Goal: Browse casually: Explore the website without a specific task or goal

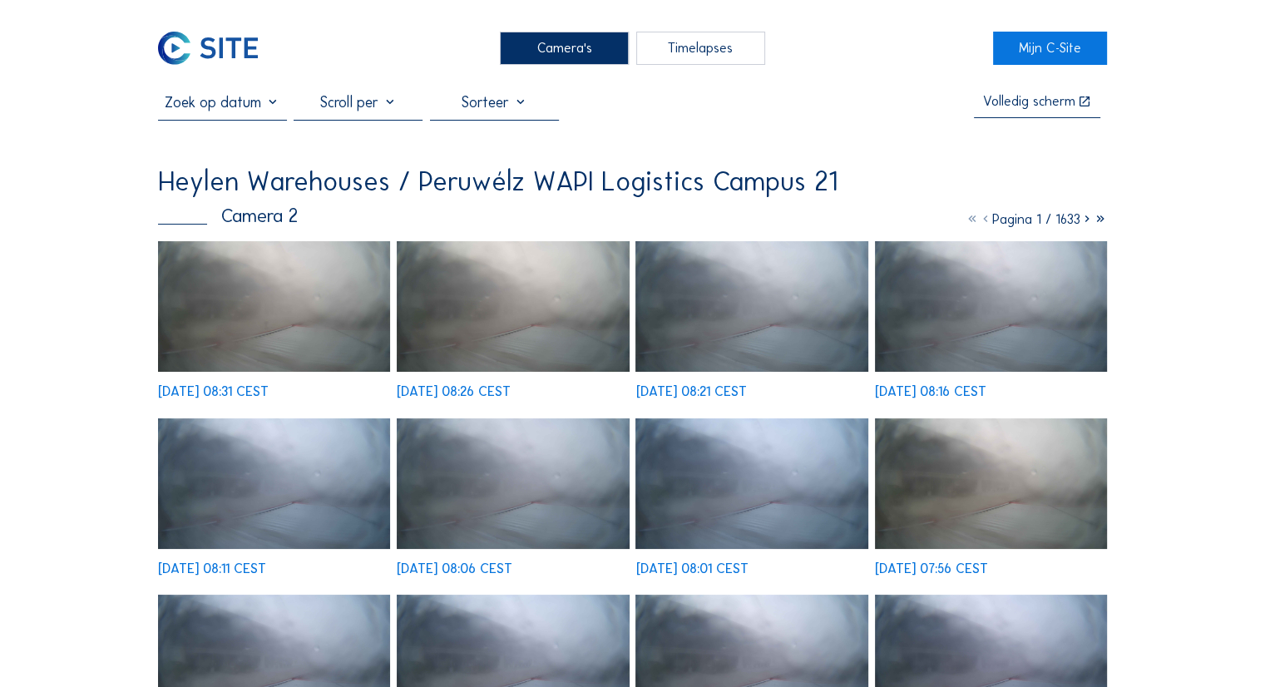
click at [276, 319] on img at bounding box center [274, 306] width 232 height 131
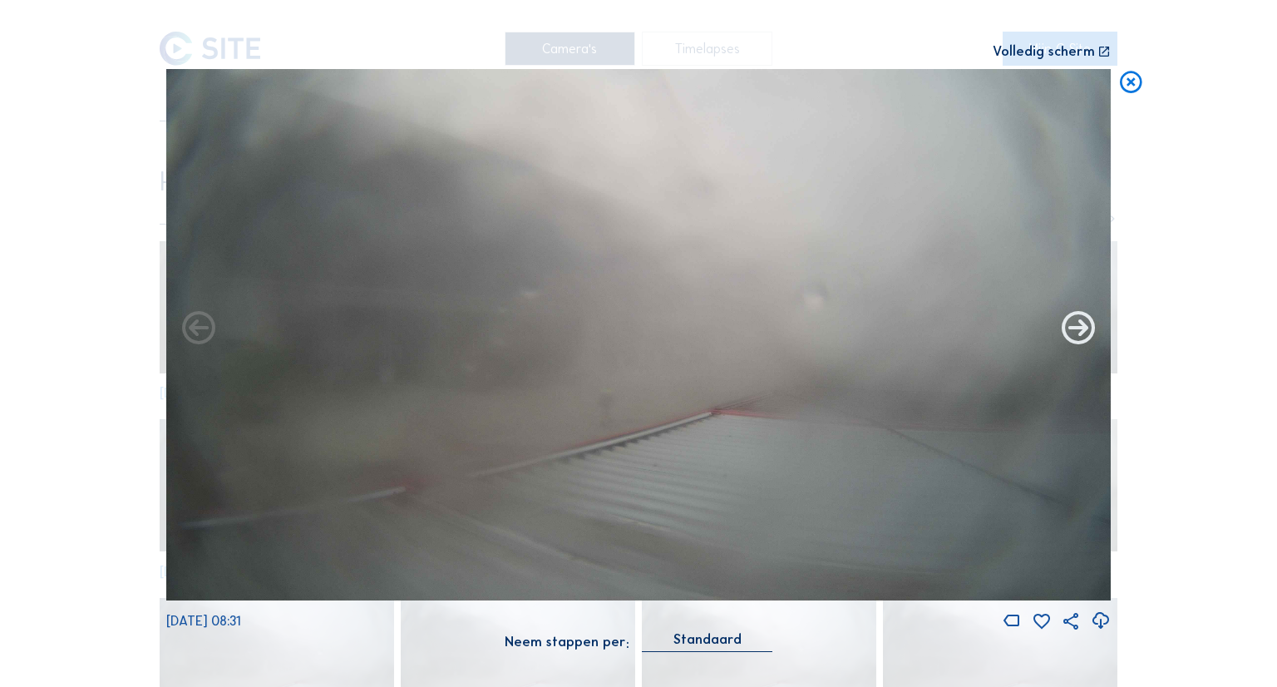
click at [1076, 333] on icon at bounding box center [1078, 329] width 40 height 40
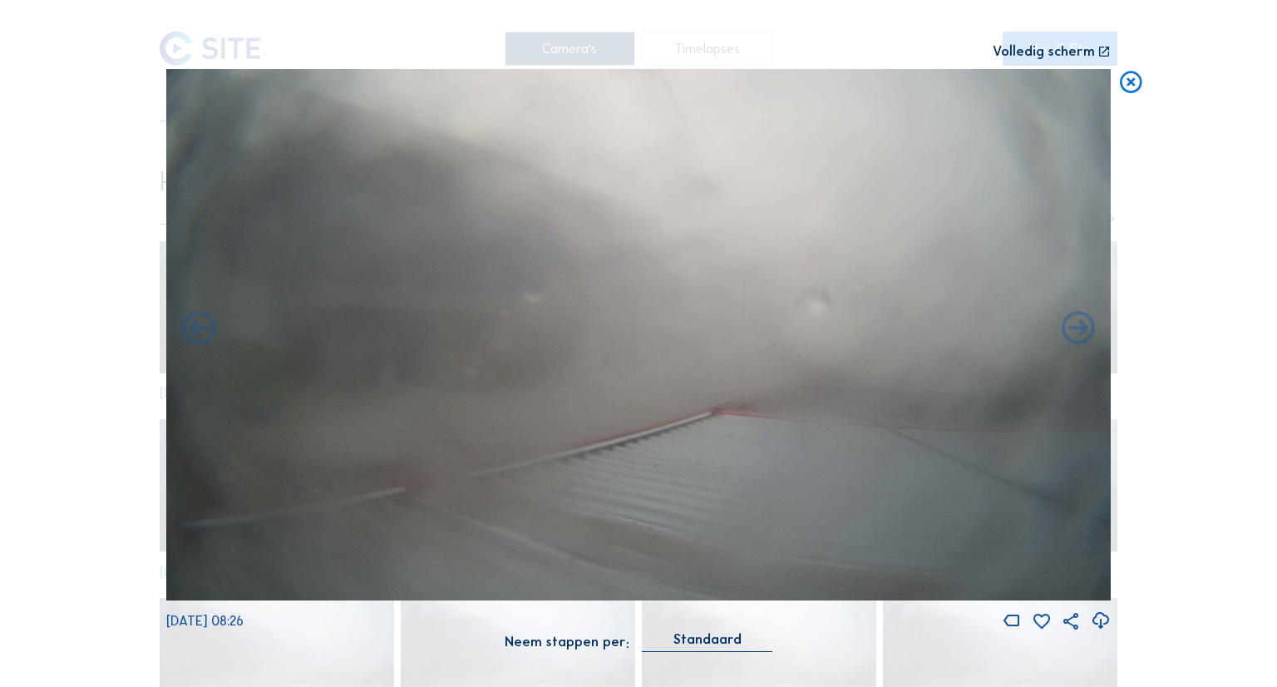
click at [1076, 333] on icon at bounding box center [1078, 329] width 40 height 40
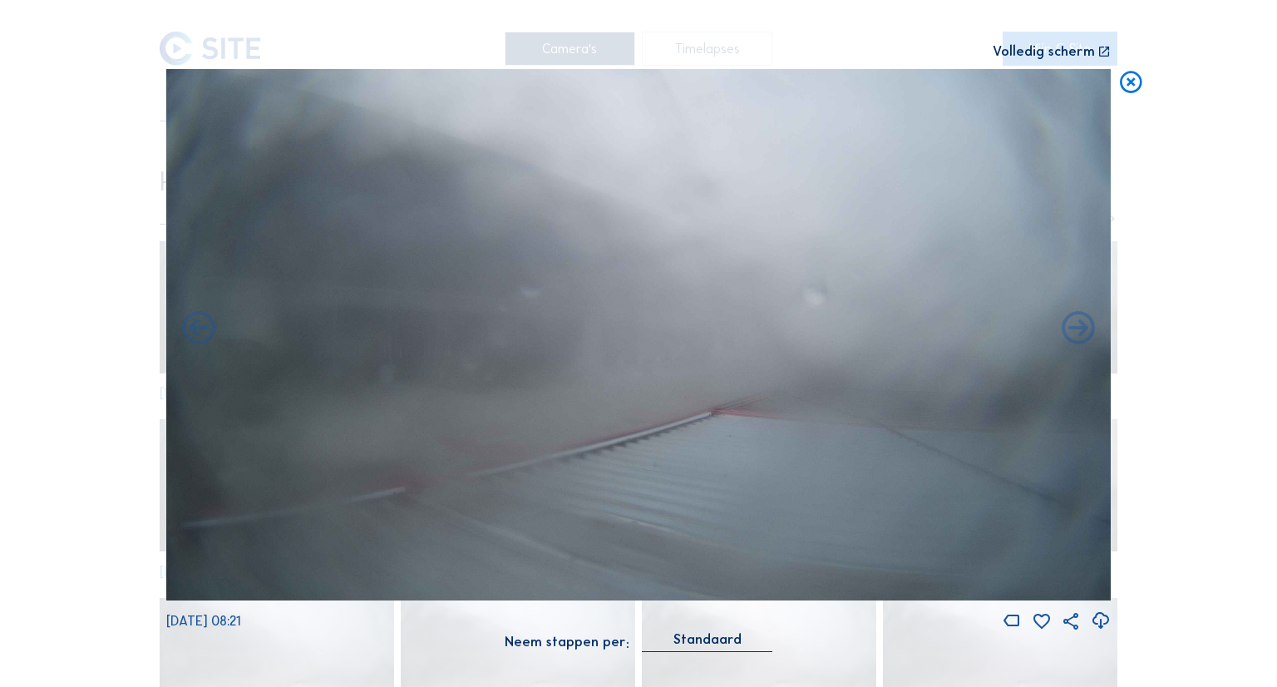
click at [1076, 333] on icon at bounding box center [1078, 329] width 40 height 40
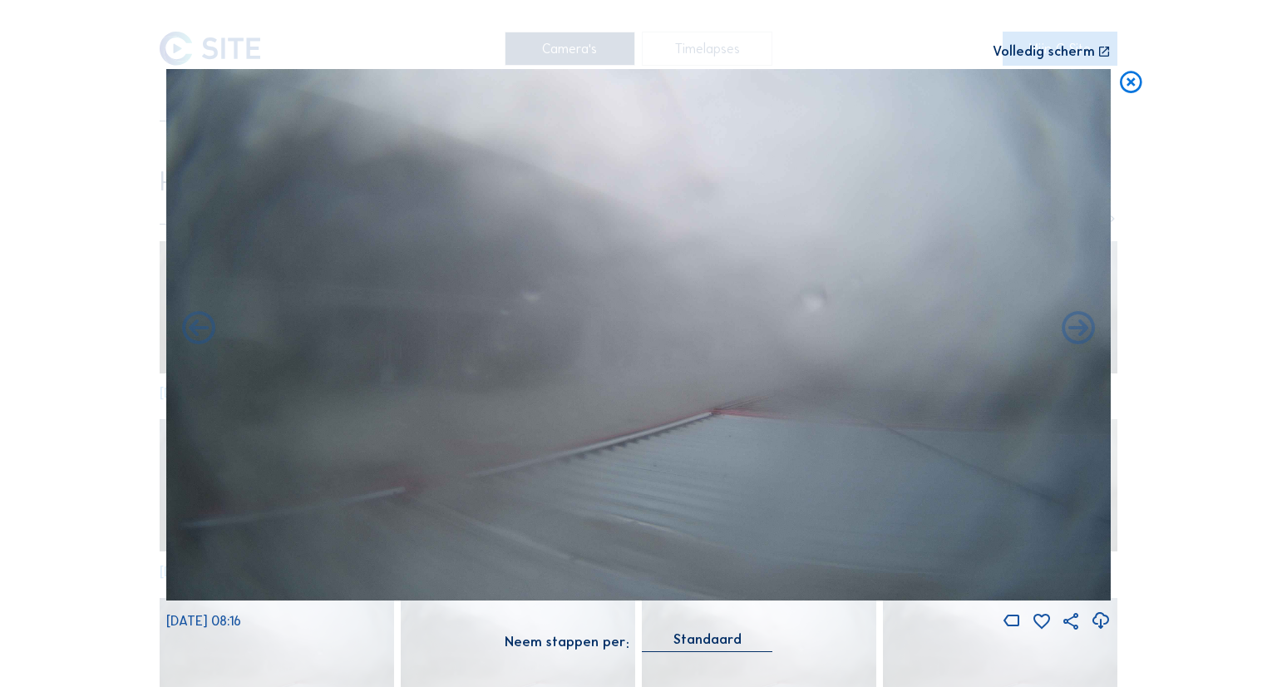
click at [1076, 333] on icon at bounding box center [1078, 329] width 40 height 40
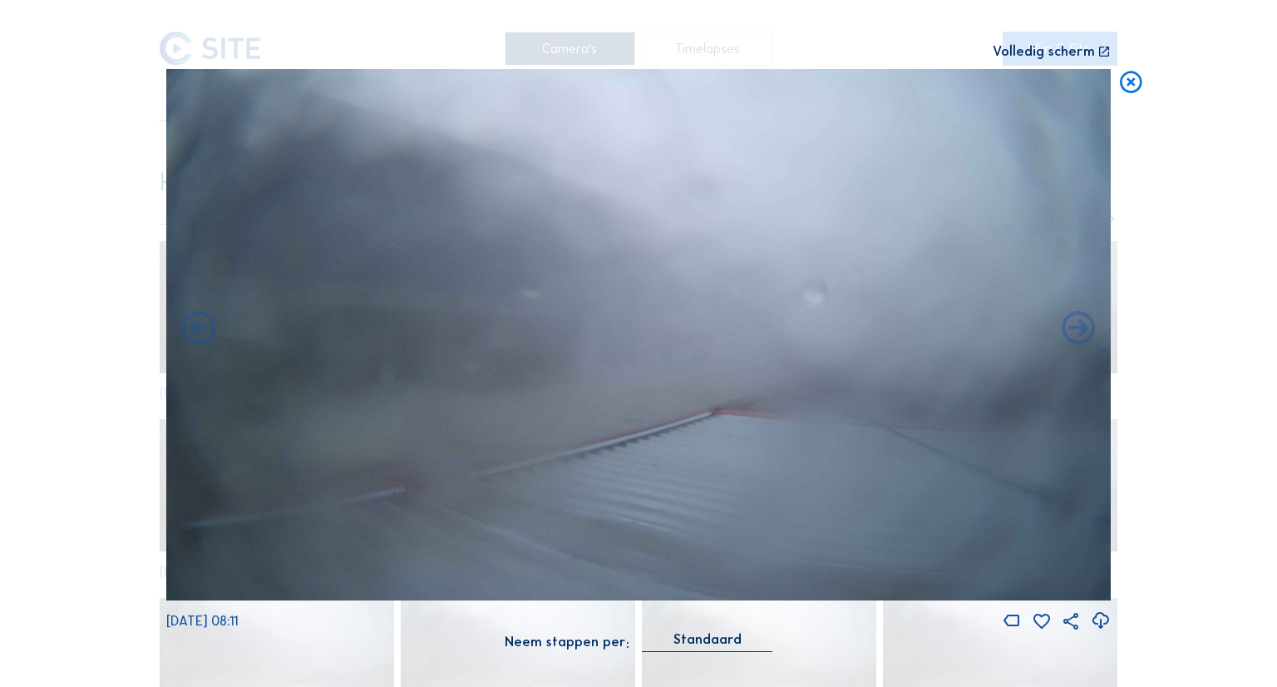
click at [1076, 333] on icon at bounding box center [1078, 329] width 40 height 40
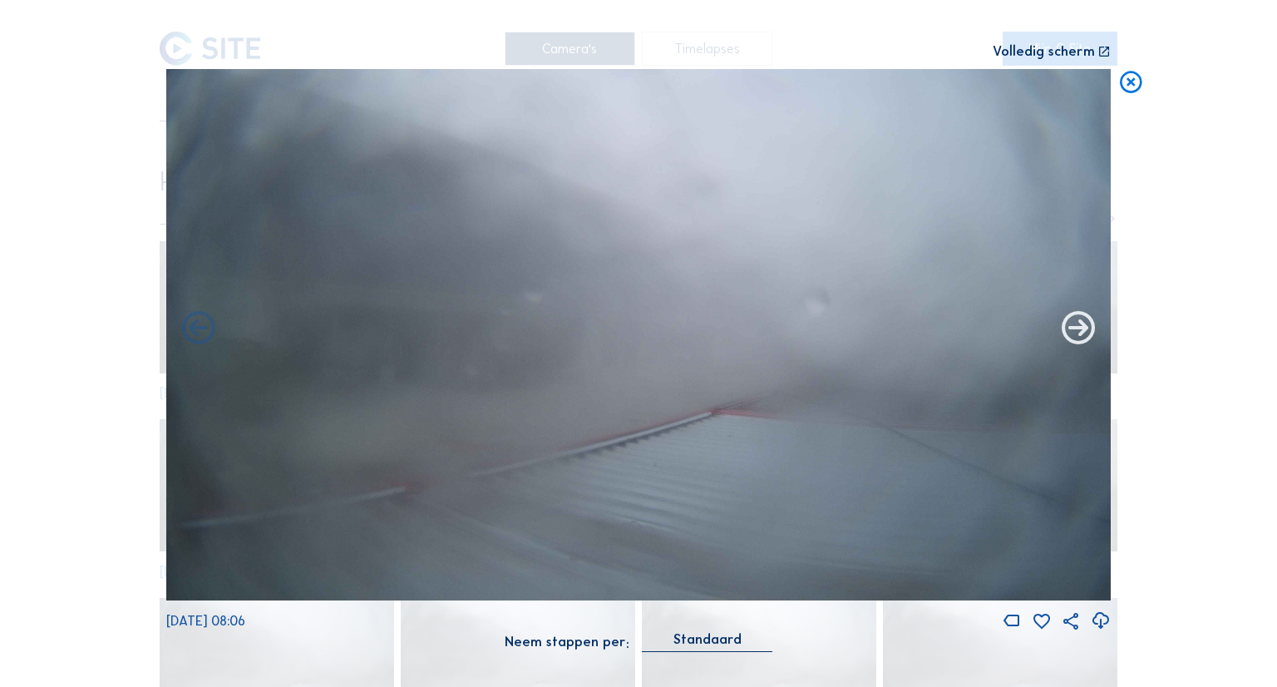
click at [1076, 333] on icon at bounding box center [1078, 329] width 40 height 40
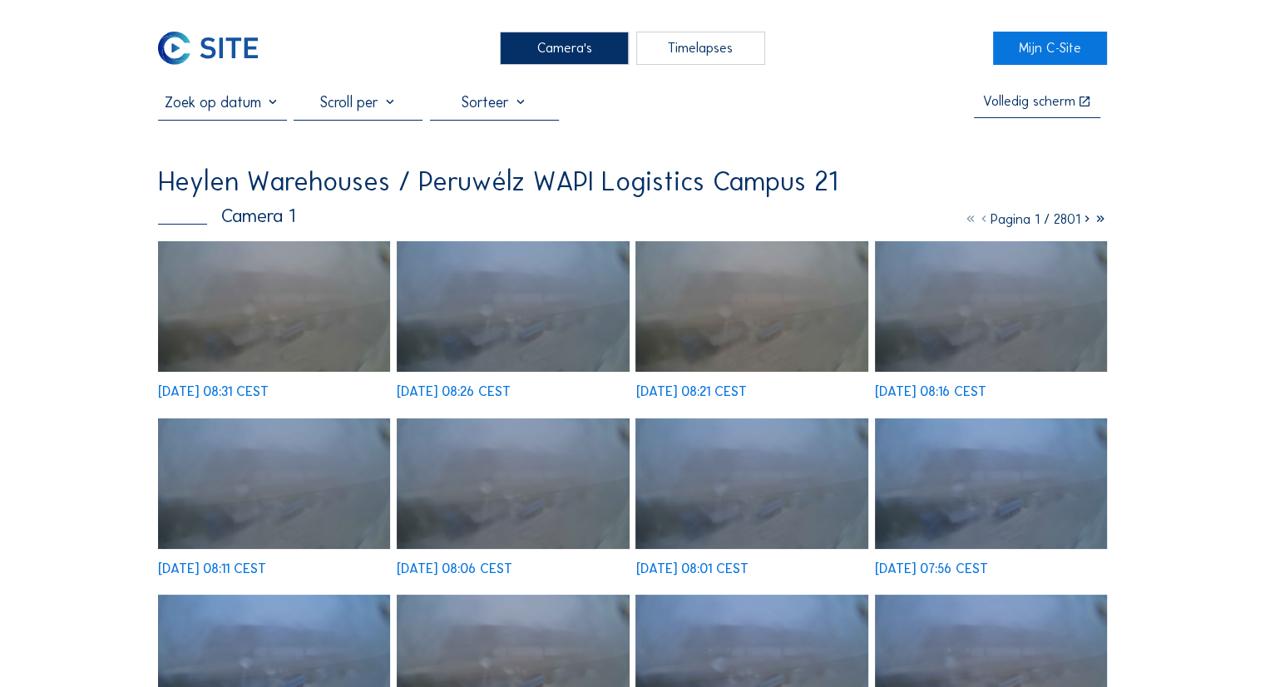
click at [336, 284] on img at bounding box center [274, 306] width 232 height 131
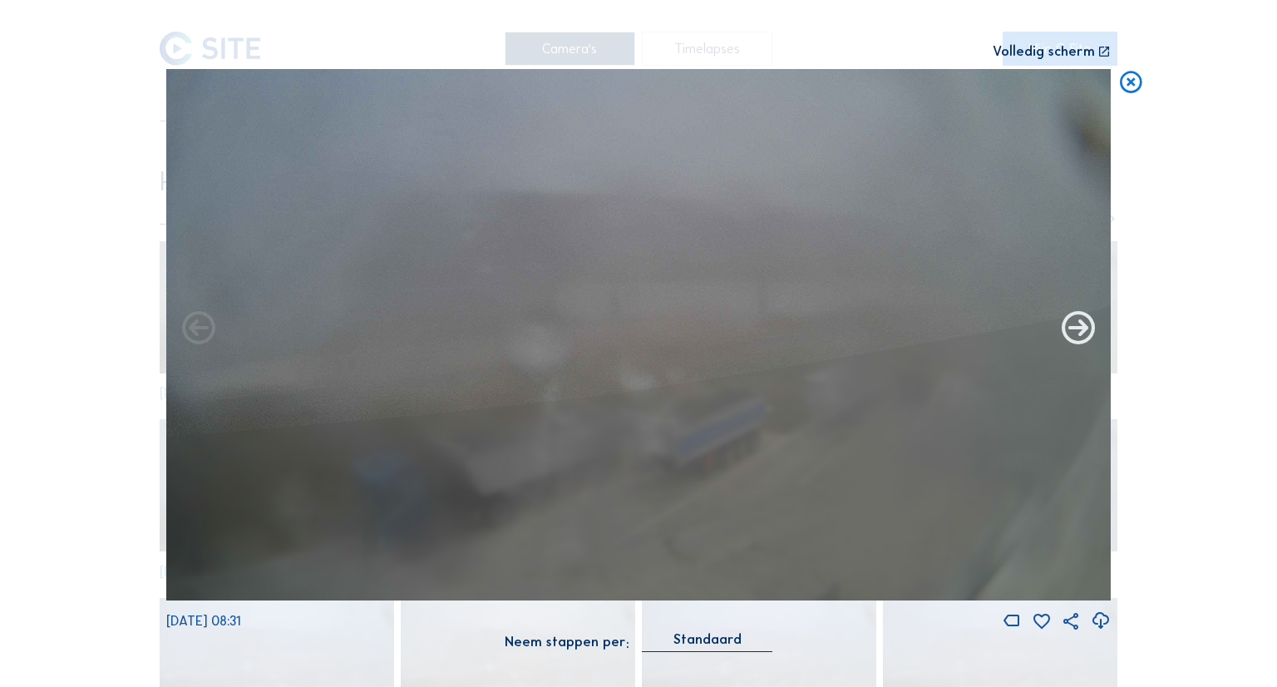
click at [1085, 328] on icon at bounding box center [1078, 329] width 40 height 40
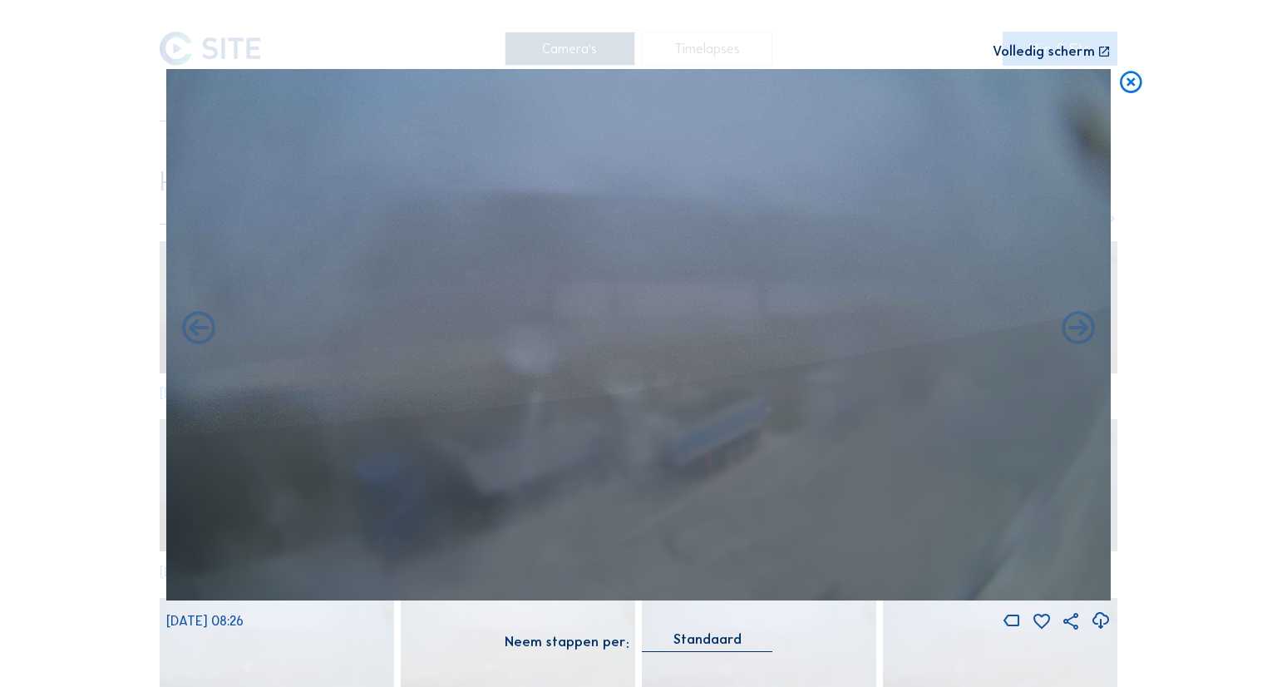
click at [1127, 85] on icon at bounding box center [1130, 82] width 27 height 27
